Goal: Transaction & Acquisition: Book appointment/travel/reservation

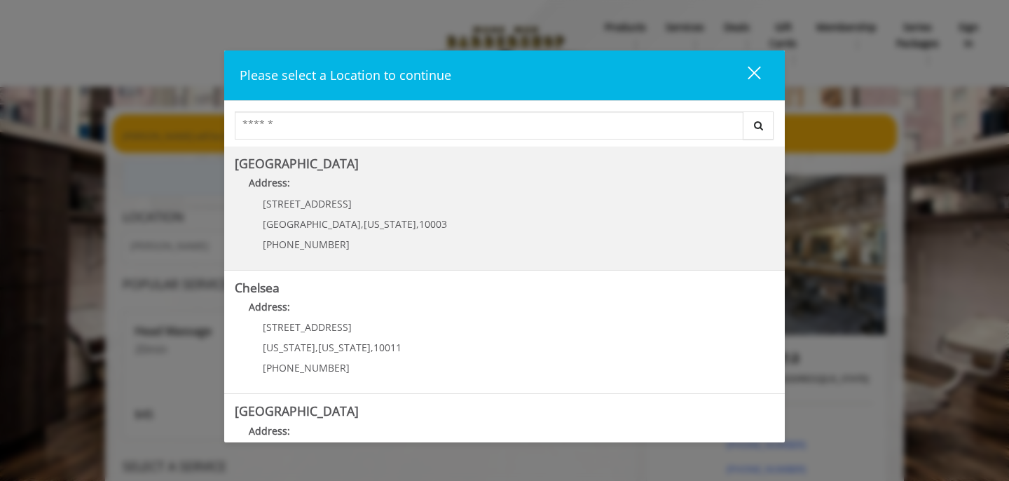
click at [282, 181] on b "Address:" at bounding box center [269, 182] width 41 height 13
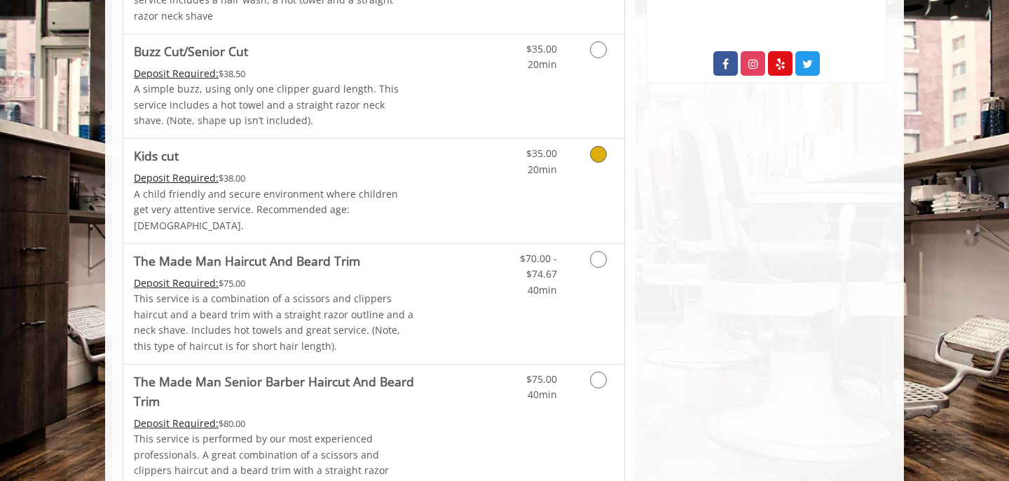
scroll to position [831, 0]
click at [284, 250] on Trim "The Made Man Haircut And Beard Trim" at bounding box center [247, 260] width 226 height 20
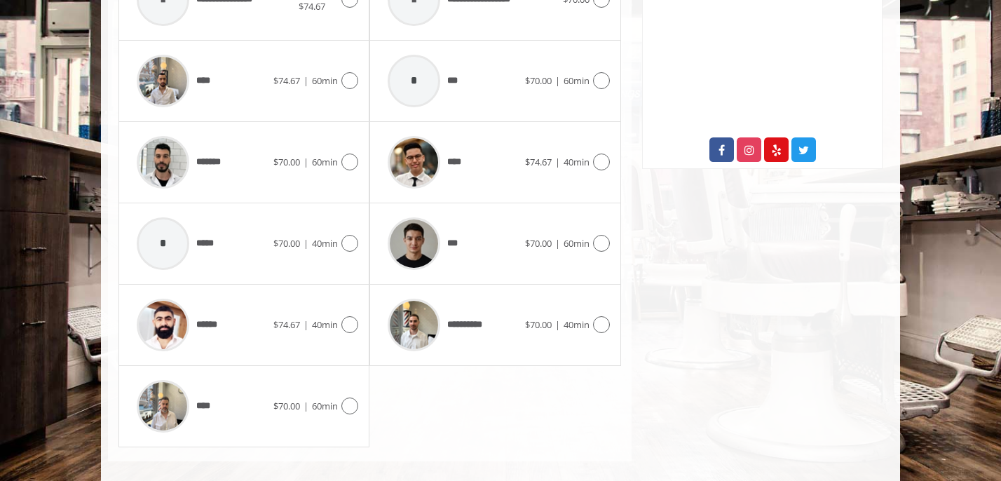
scroll to position [759, 0]
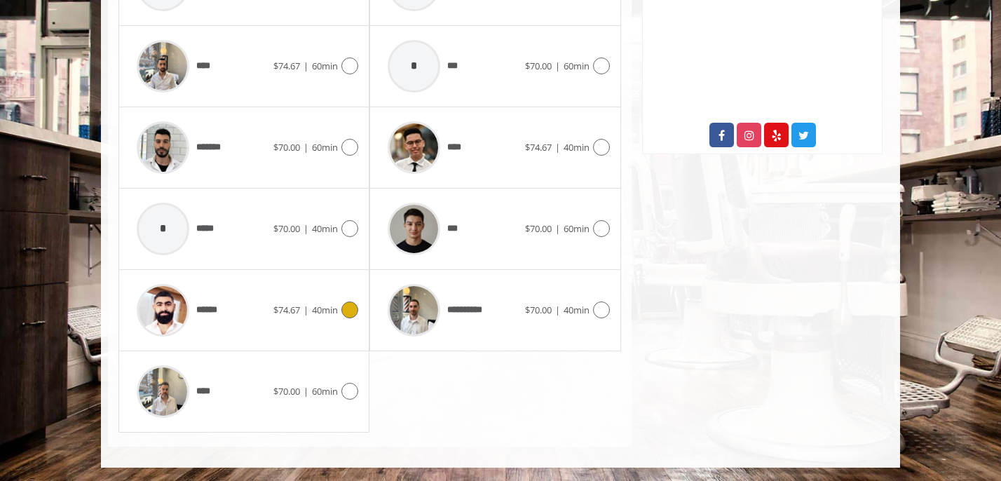
click at [346, 310] on icon at bounding box center [349, 309] width 17 height 17
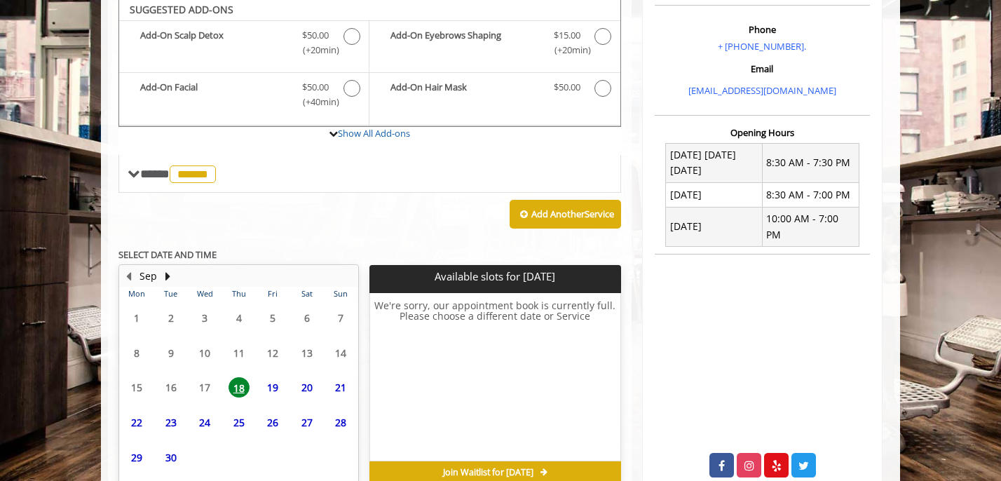
scroll to position [426, 0]
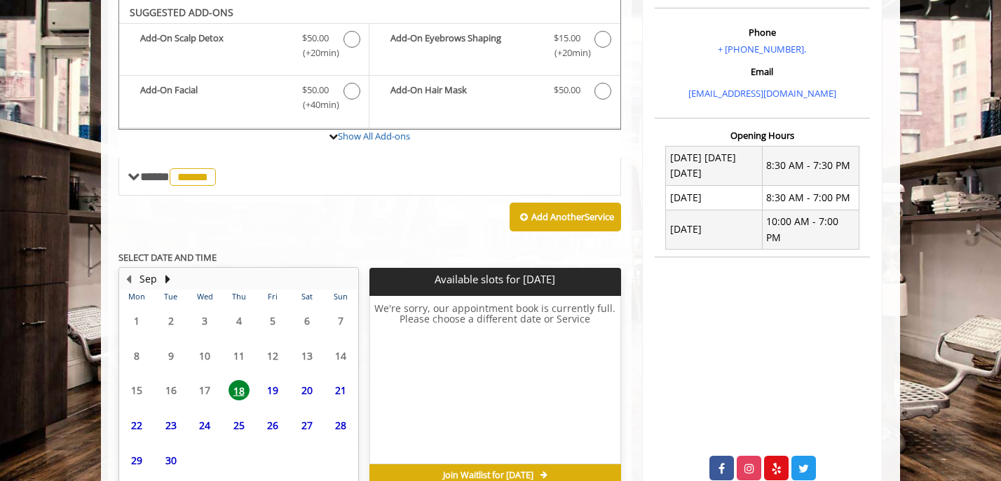
click at [137, 458] on span "29" at bounding box center [136, 460] width 21 height 20
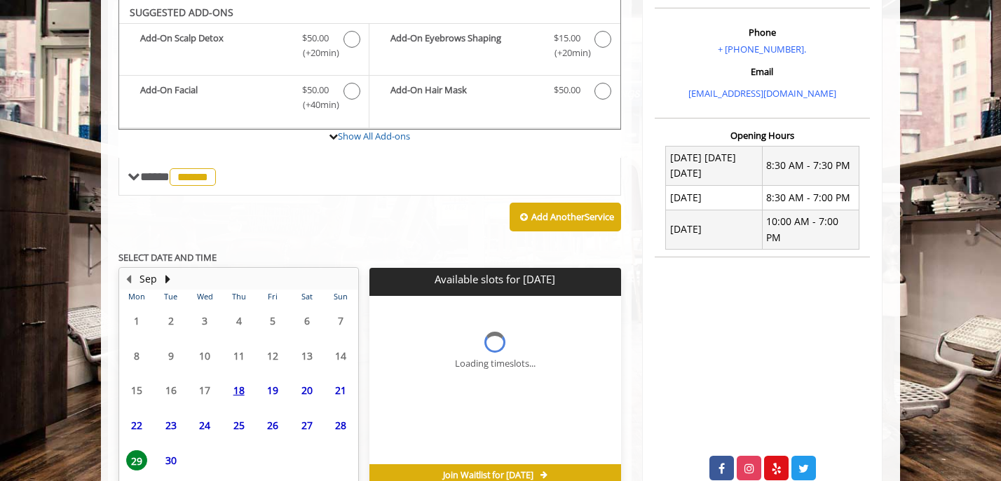
scroll to position [500, 0]
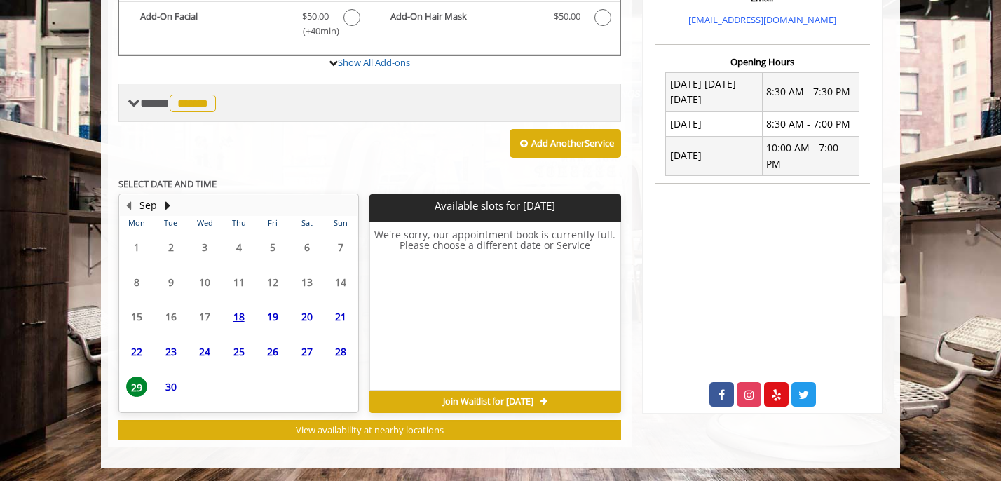
click at [134, 103] on span at bounding box center [134, 103] width 13 height 13
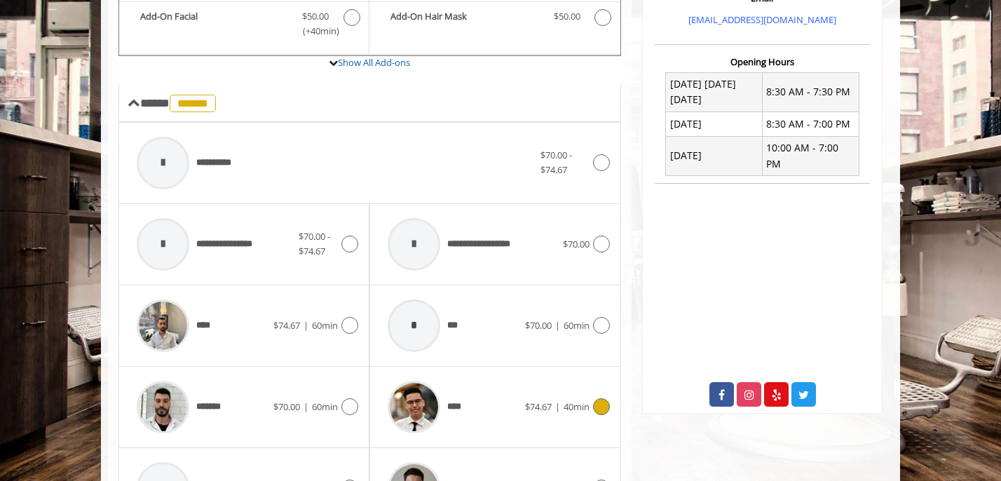
click at [598, 409] on icon at bounding box center [601, 406] width 17 height 17
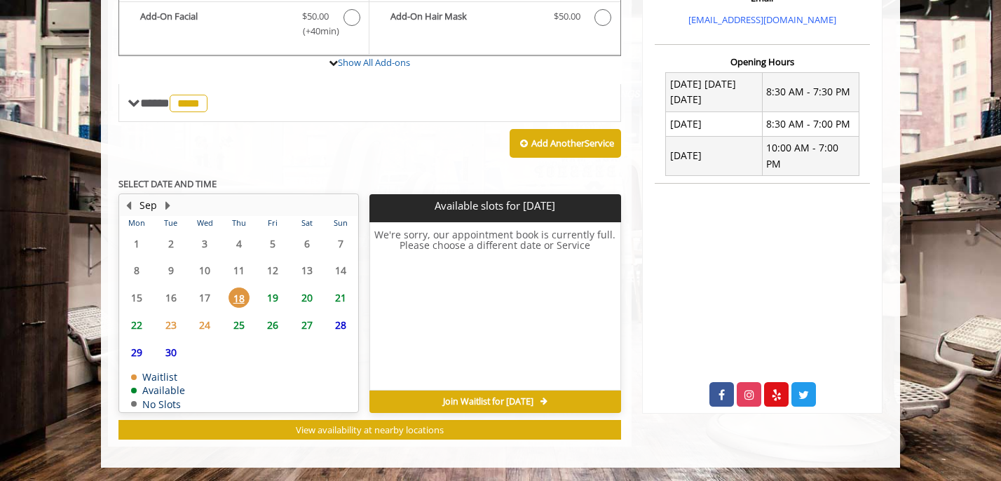
click at [138, 352] on span "29" at bounding box center [136, 352] width 21 height 20
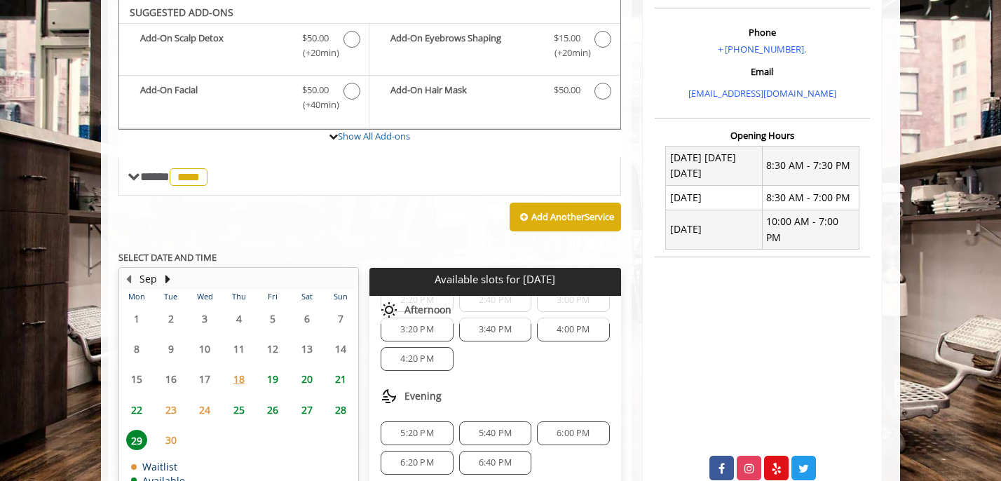
scroll to position [0, 0]
